Goal: Information Seeking & Learning: Stay updated

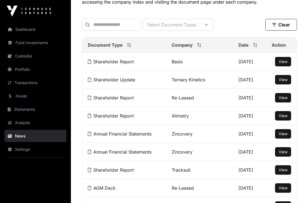
scroll to position [63, 0]
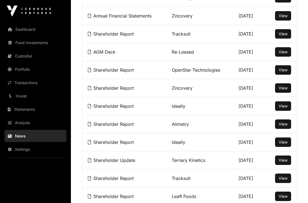
scroll to position [199, 0]
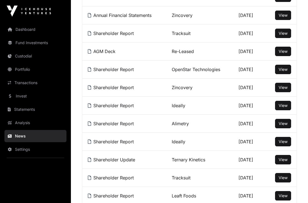
click at [284, 90] on span "View" at bounding box center [283, 87] width 9 height 5
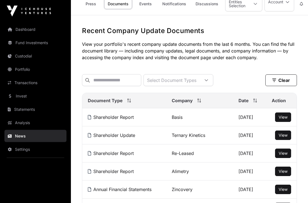
scroll to position [0, 0]
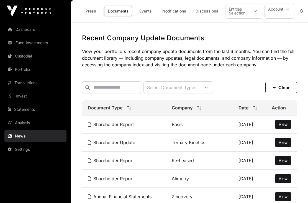
click at [44, 41] on link "Fund Investments" at bounding box center [35, 43] width 62 height 12
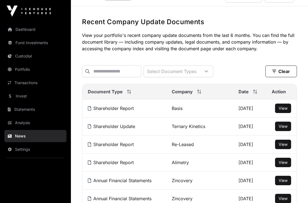
scroll to position [17, 0]
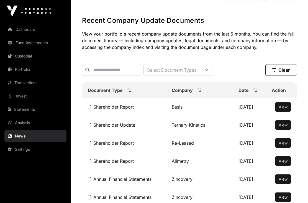
click at [285, 127] on span "View" at bounding box center [283, 124] width 9 height 5
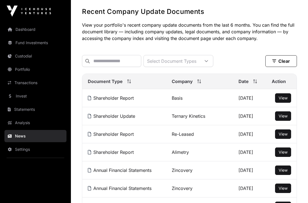
click at [37, 98] on link "Invest" at bounding box center [35, 96] width 62 height 12
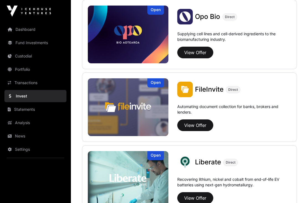
scroll to position [289, 0]
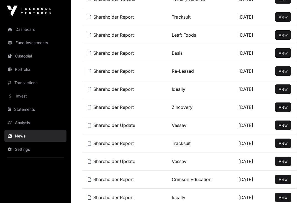
scroll to position [360, 0]
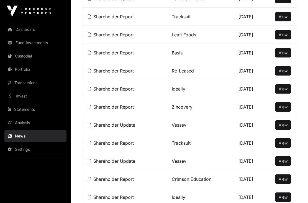
click at [284, 109] on span "View" at bounding box center [283, 106] width 9 height 5
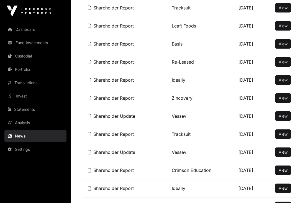
click at [286, 118] on span "View" at bounding box center [283, 115] width 9 height 5
click at [209, 28] on td "Leaft Foods" at bounding box center [199, 26] width 67 height 18
click at [287, 24] on span "View" at bounding box center [283, 25] width 9 height 5
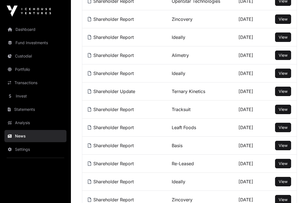
scroll to position [267, 0]
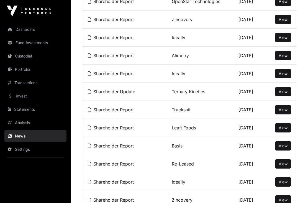
click at [288, 74] on span "View" at bounding box center [283, 73] width 9 height 5
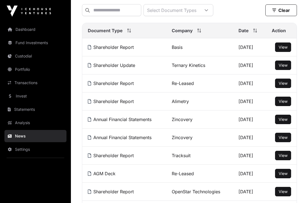
scroll to position [77, 0]
click at [286, 104] on span "View" at bounding box center [283, 101] width 9 height 5
click at [285, 48] on span "View" at bounding box center [283, 47] width 9 height 5
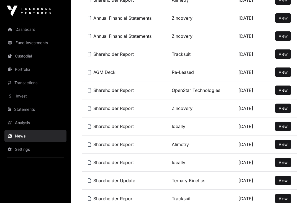
scroll to position [179, 0]
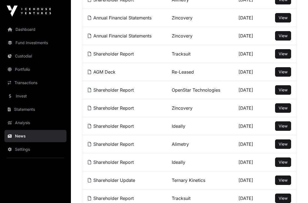
click at [286, 110] on span "View" at bounding box center [283, 107] width 9 height 5
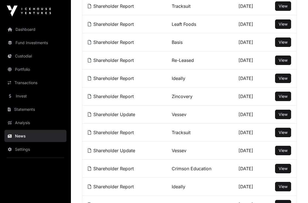
scroll to position [370, 0]
click at [287, 116] on span "View" at bounding box center [283, 114] width 9 height 5
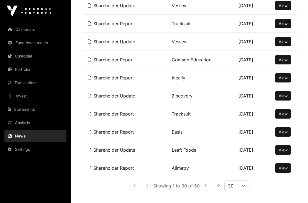
scroll to position [500, 0]
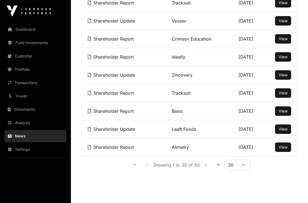
click at [247, 167] on div at bounding box center [243, 165] width 13 height 10
click at [244, 187] on li "50" at bounding box center [236, 186] width 23 height 9
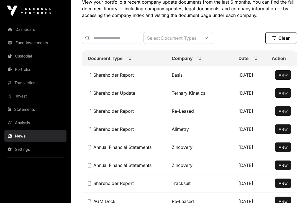
scroll to position [50, 0]
